Goal: Find specific page/section: Find specific page/section

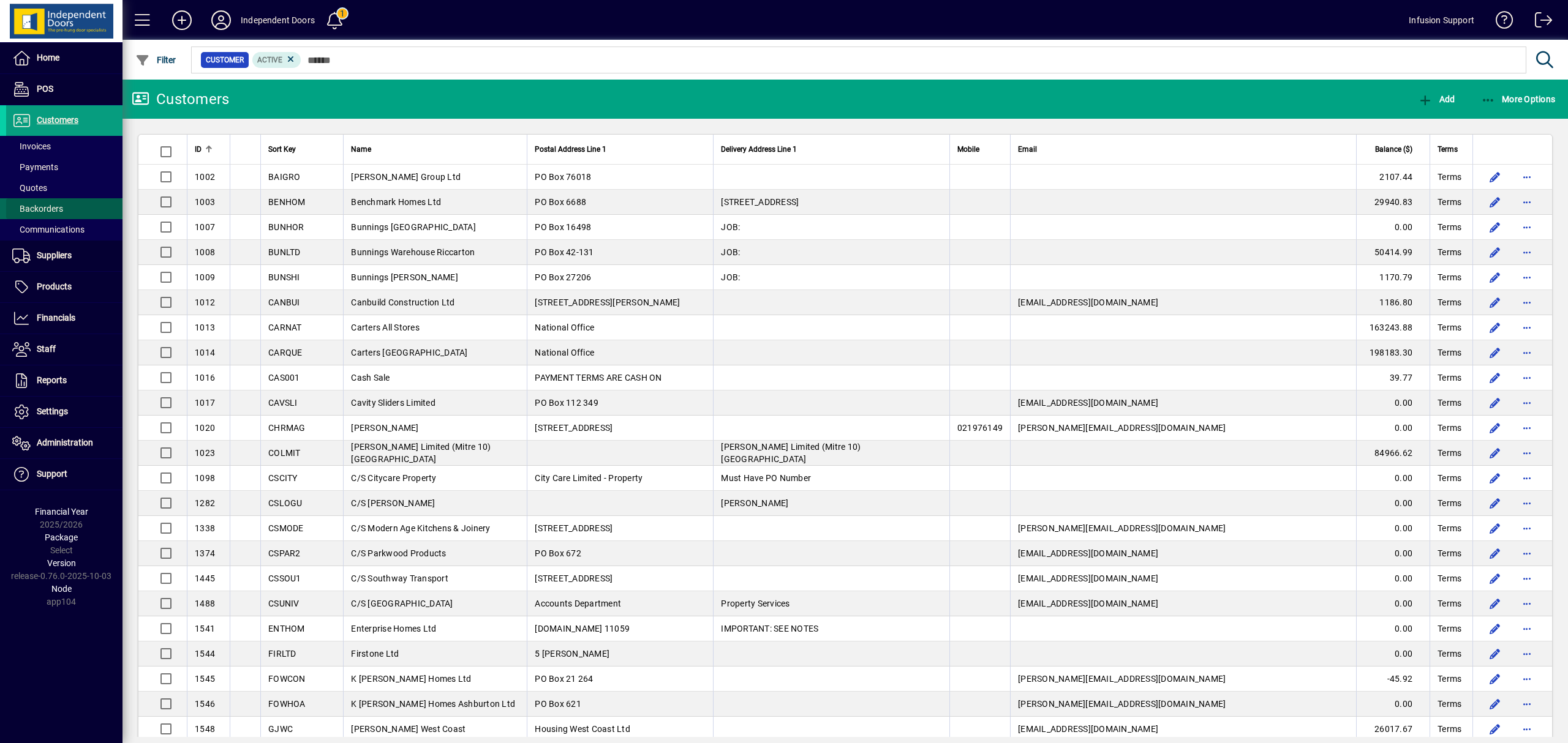
click at [35, 206] on span "Backorders" at bounding box center [37, 208] width 51 height 10
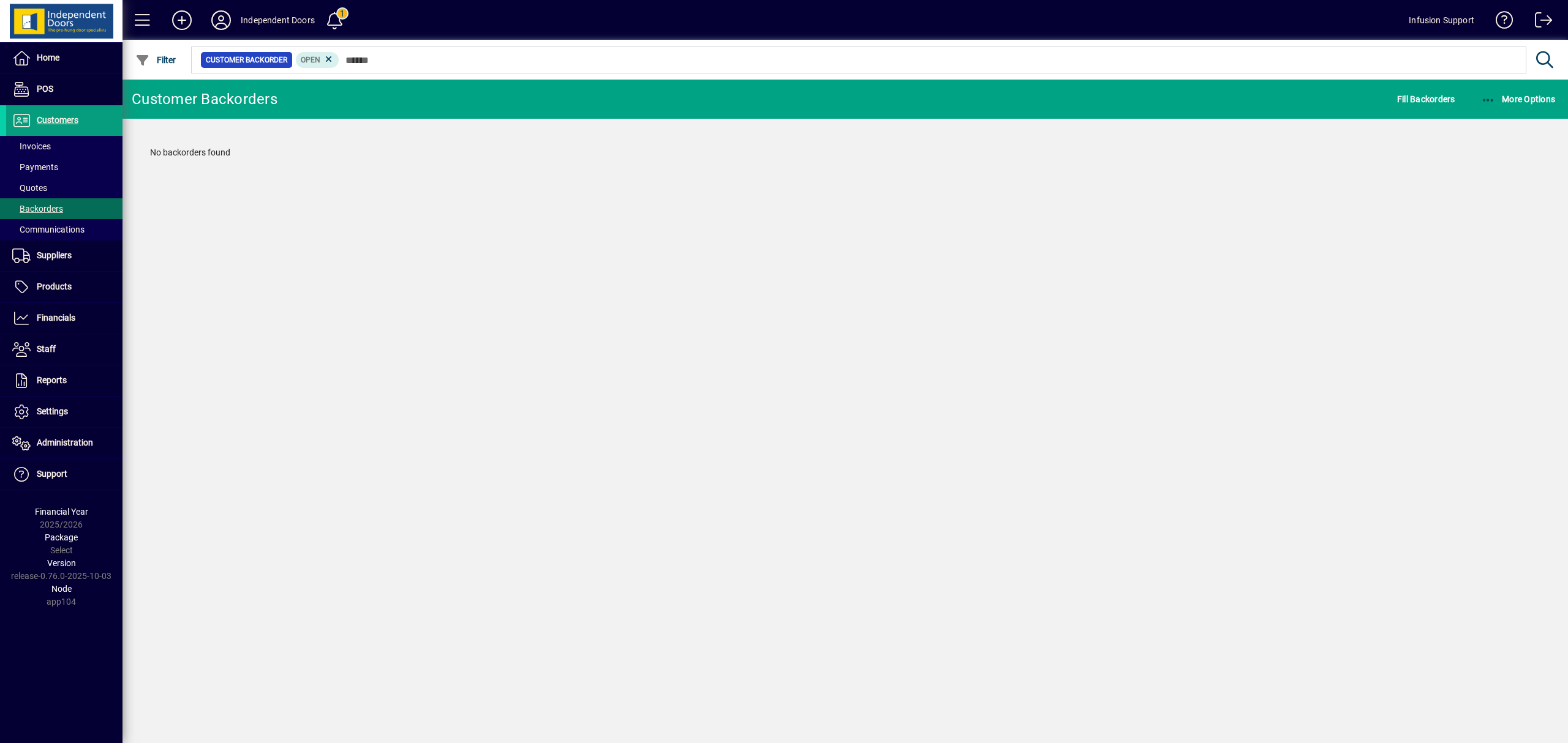
click at [679, 334] on div "Customer Backorders Fill Backorders More Options No backorders found" at bounding box center [844, 411] width 1445 height 663
click at [228, 19] on icon at bounding box center [221, 19] width 24 height 19
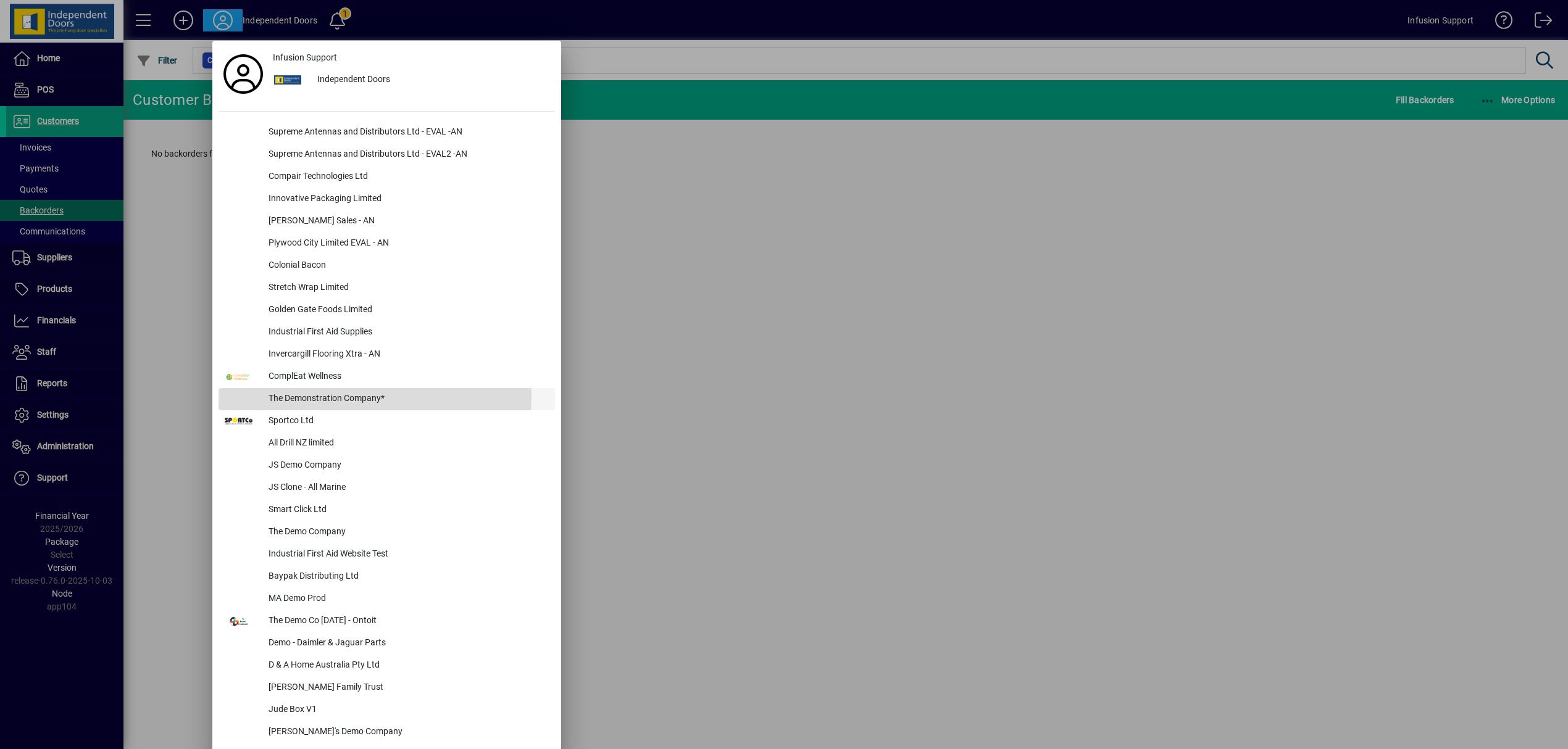
click at [289, 396] on div "The Demonstration Company*" at bounding box center [407, 399] width 297 height 22
